Goal: Use online tool/utility: Utilize a website feature to perform a specific function

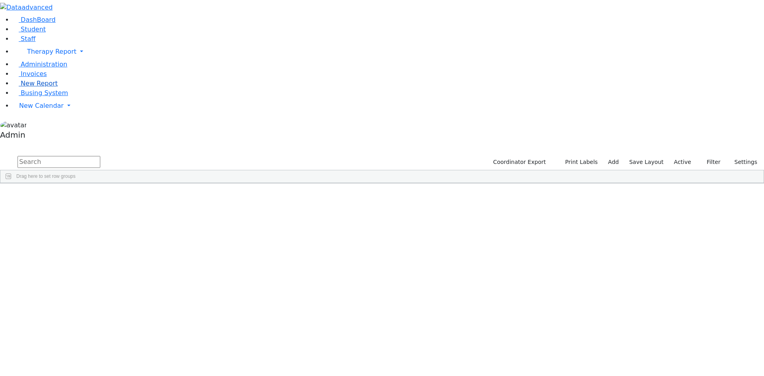
click at [40, 87] on span "New Report" at bounding box center [39, 84] width 37 height 8
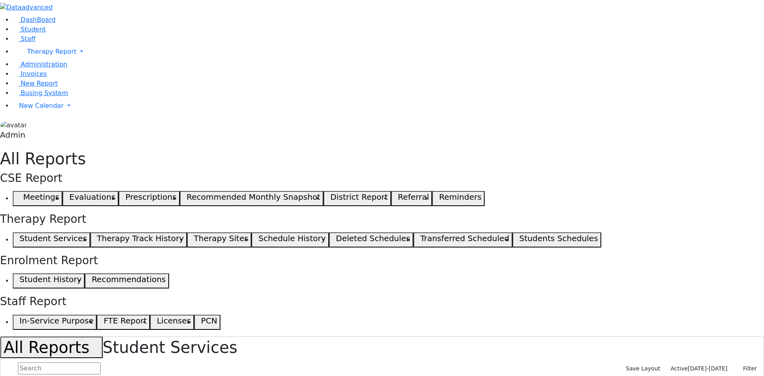
select select "landscape"
type input "12"
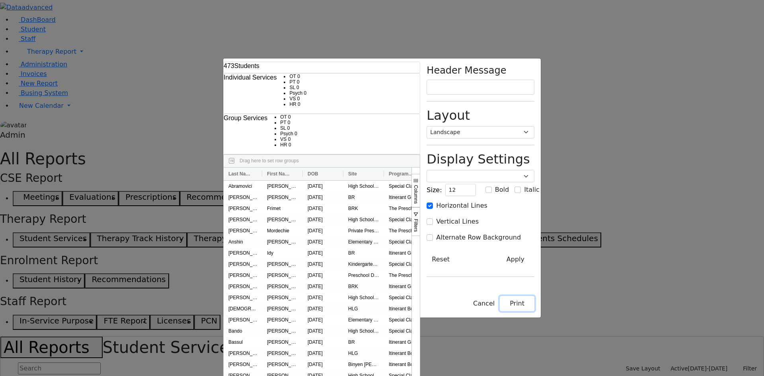
click at [534, 311] on button "Print" at bounding box center [517, 303] width 35 height 15
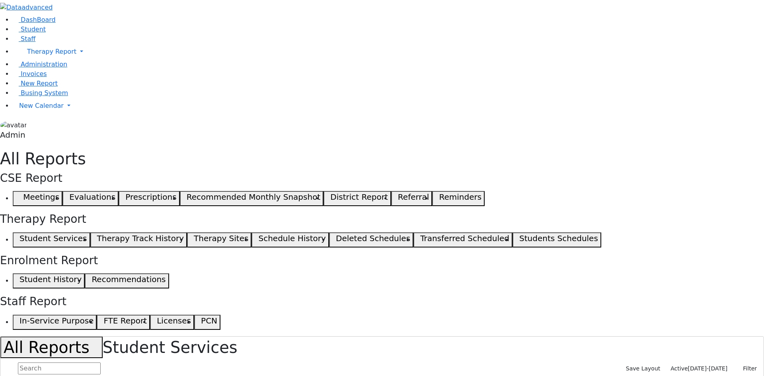
select select "landscape"
type input "12"
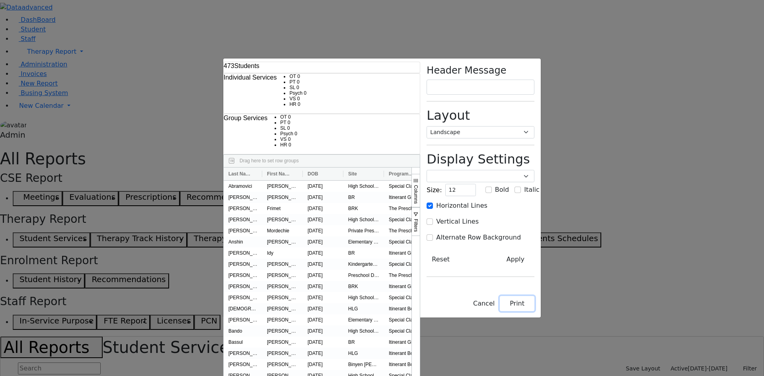
click at [534, 171] on button "Print" at bounding box center [517, 303] width 35 height 15
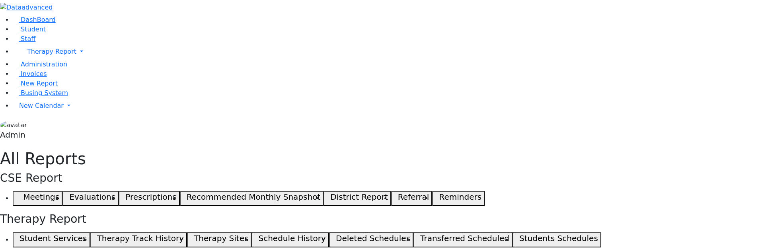
select select "landscape"
type input "12"
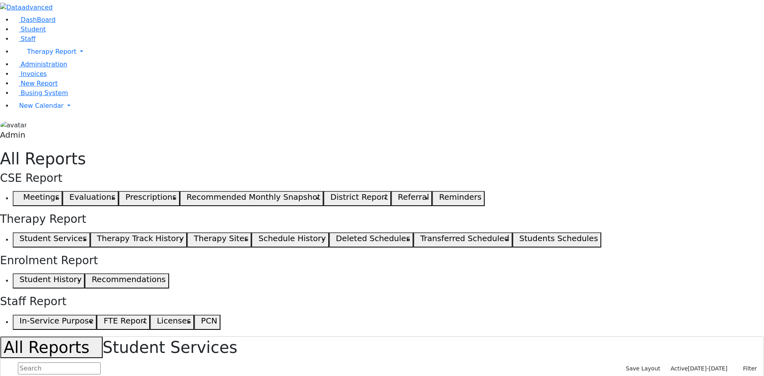
select select "landscape"
type input "12"
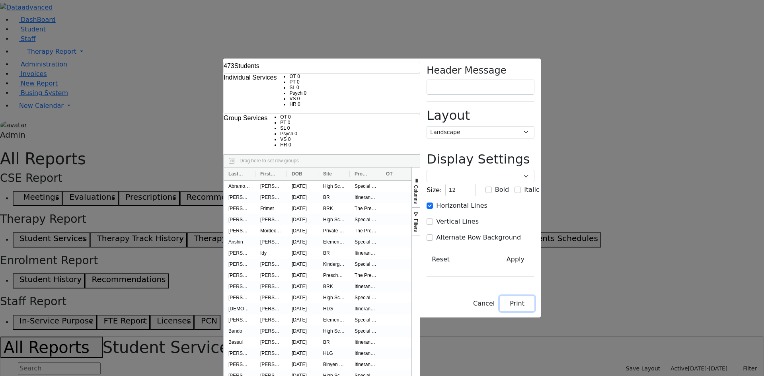
click at [534, 311] on button "Print" at bounding box center [517, 303] width 35 height 15
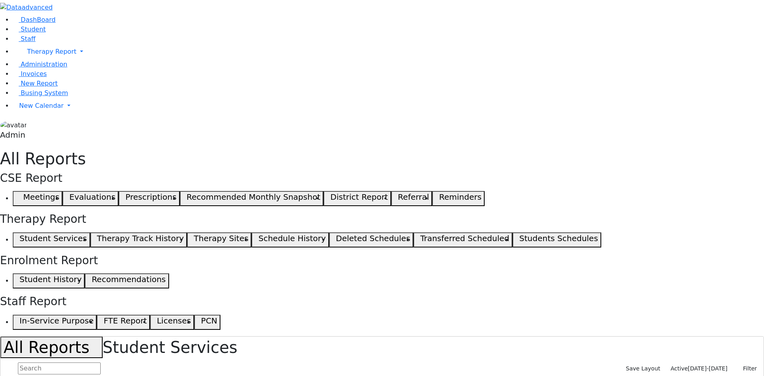
select select "landscape"
type input "12"
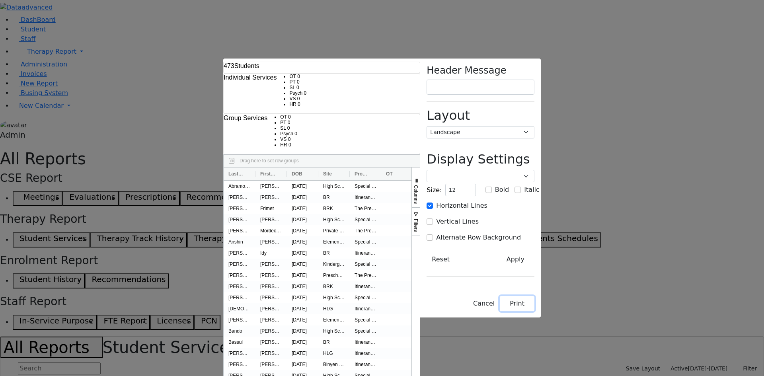
click at [534, 311] on button "Print" at bounding box center [517, 303] width 35 height 15
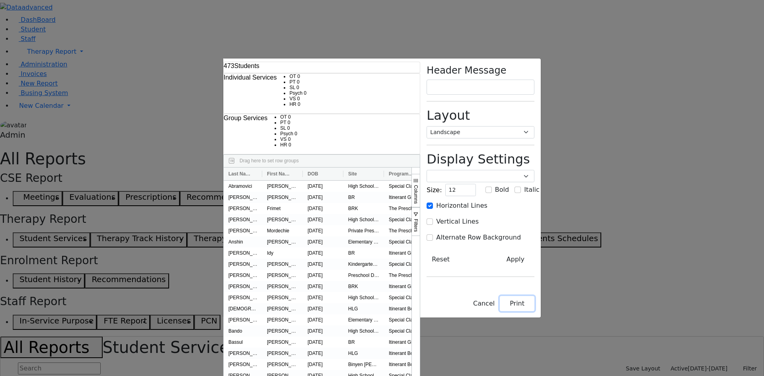
click at [534, 311] on button "Print" at bounding box center [517, 303] width 35 height 15
click at [534, 126] on select "Portrait Landscape" at bounding box center [481, 132] width 108 height 12
click at [487, 126] on select "Portrait Landscape" at bounding box center [481, 132] width 108 height 12
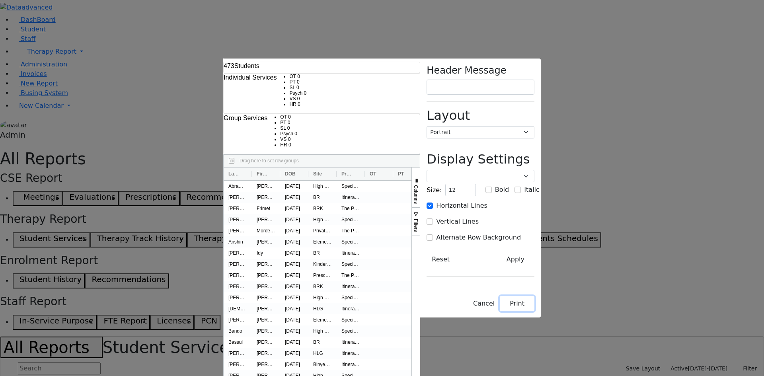
click at [534, 311] on button "Print" at bounding box center [517, 303] width 35 height 15
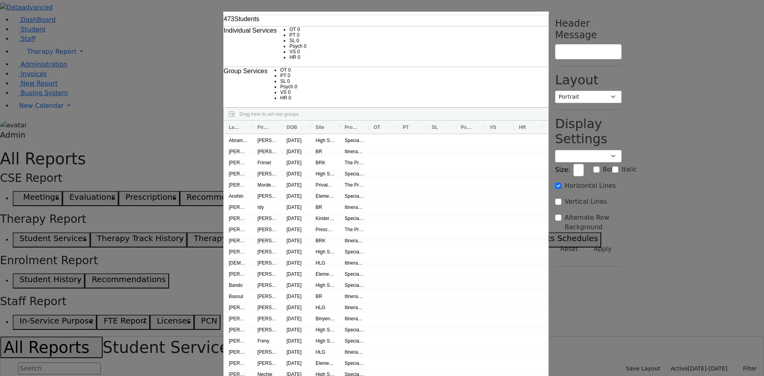
select select "landscape"
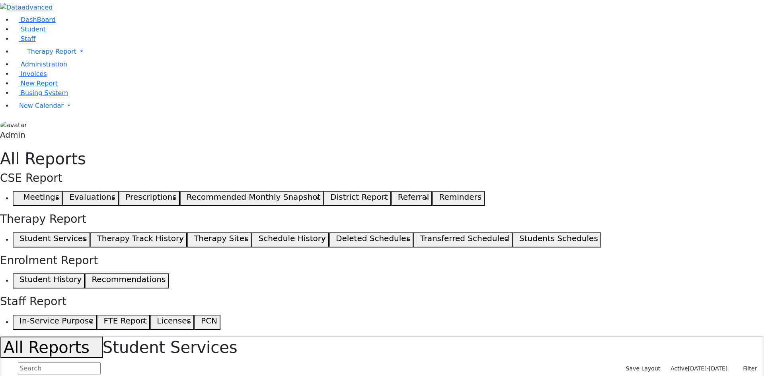
select select "landscape"
type input "12"
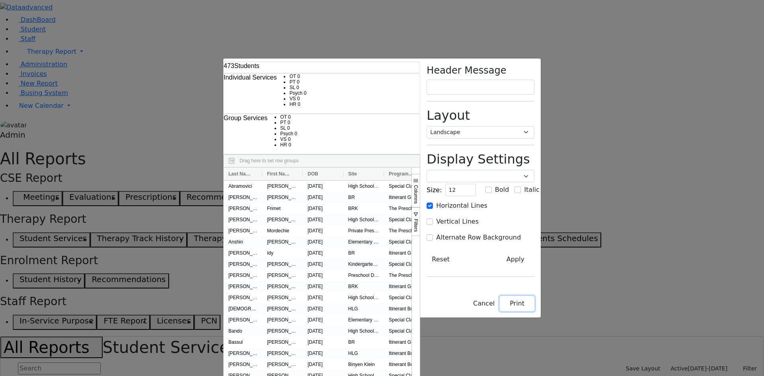
click at [534, 311] on button "Print" at bounding box center [517, 303] width 35 height 15
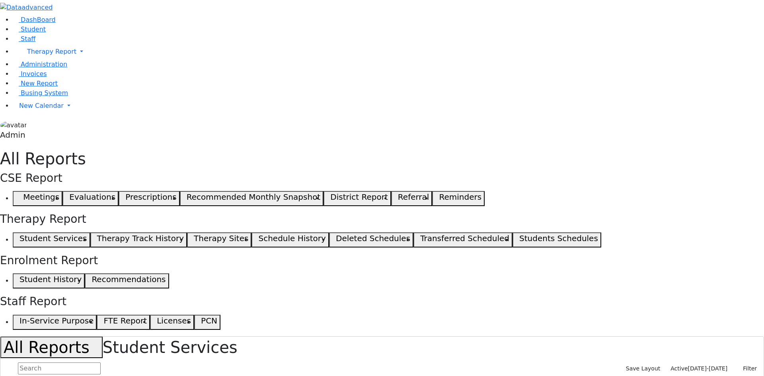
select select "landscape"
type input "12"
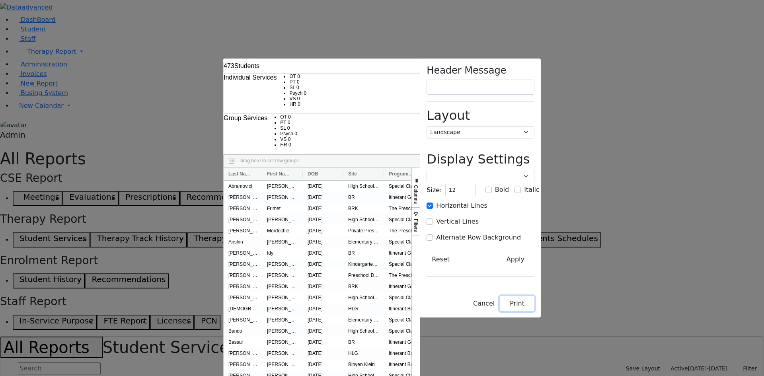
click at [534, 311] on button "Print" at bounding box center [517, 303] width 35 height 15
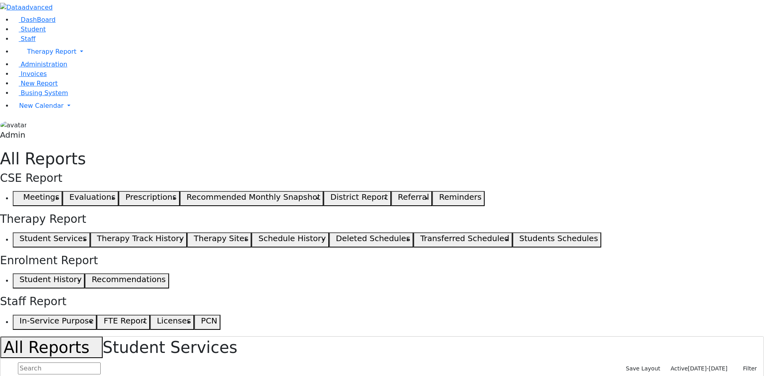
select select "landscape"
type input "12"
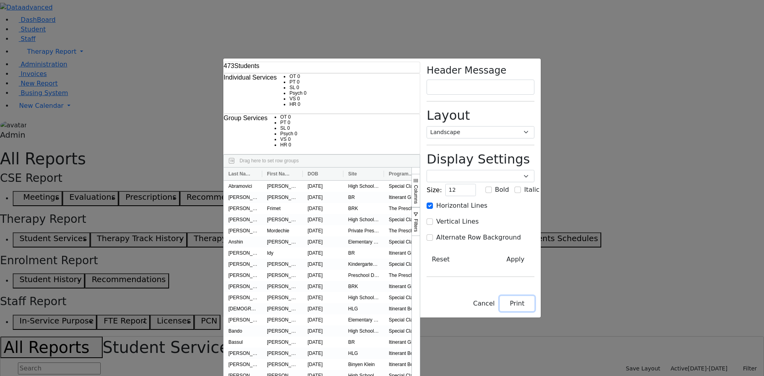
click at [534, 311] on button "Print" at bounding box center [517, 303] width 35 height 15
click at [534, 126] on select "Portrait Landscape" at bounding box center [481, 132] width 108 height 12
click at [487, 126] on select "Portrait Landscape" at bounding box center [481, 132] width 108 height 12
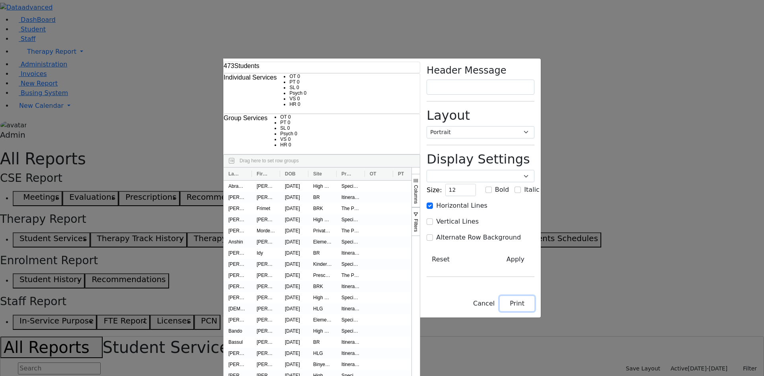
click at [534, 311] on button "Print" at bounding box center [517, 303] width 35 height 15
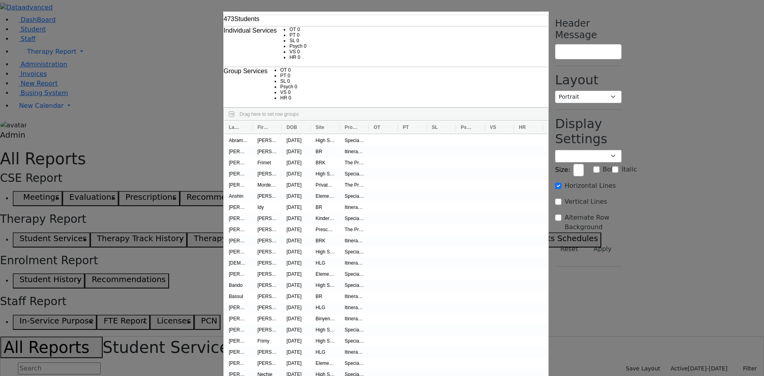
select select "landscape"
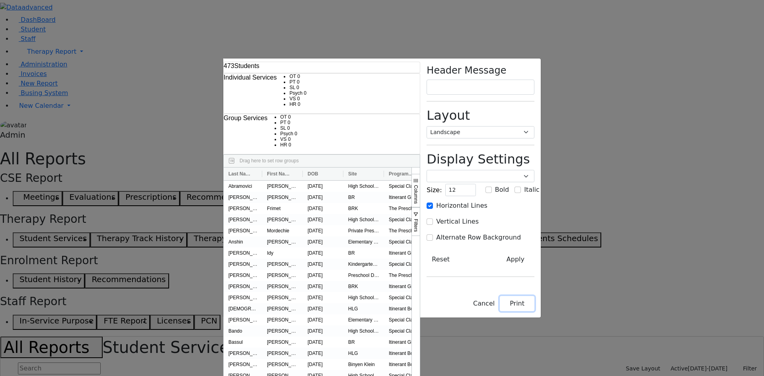
click at [534, 311] on button "Print" at bounding box center [517, 303] width 35 height 15
